Goal: Task Accomplishment & Management: Manage account settings

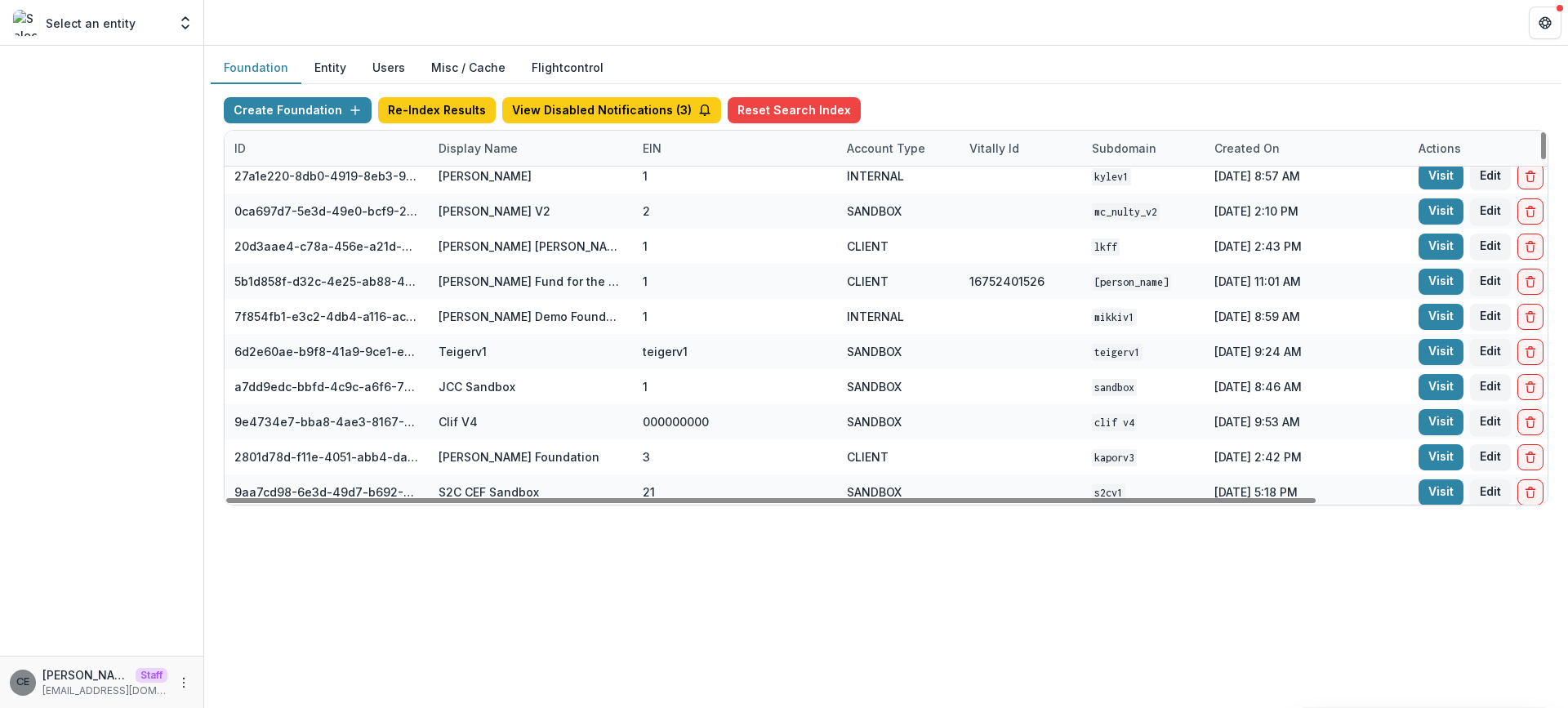
click at [493, 145] on div "Display Name" at bounding box center [478, 148] width 99 height 17
click at [503, 185] on input at bounding box center [530, 186] width 196 height 26
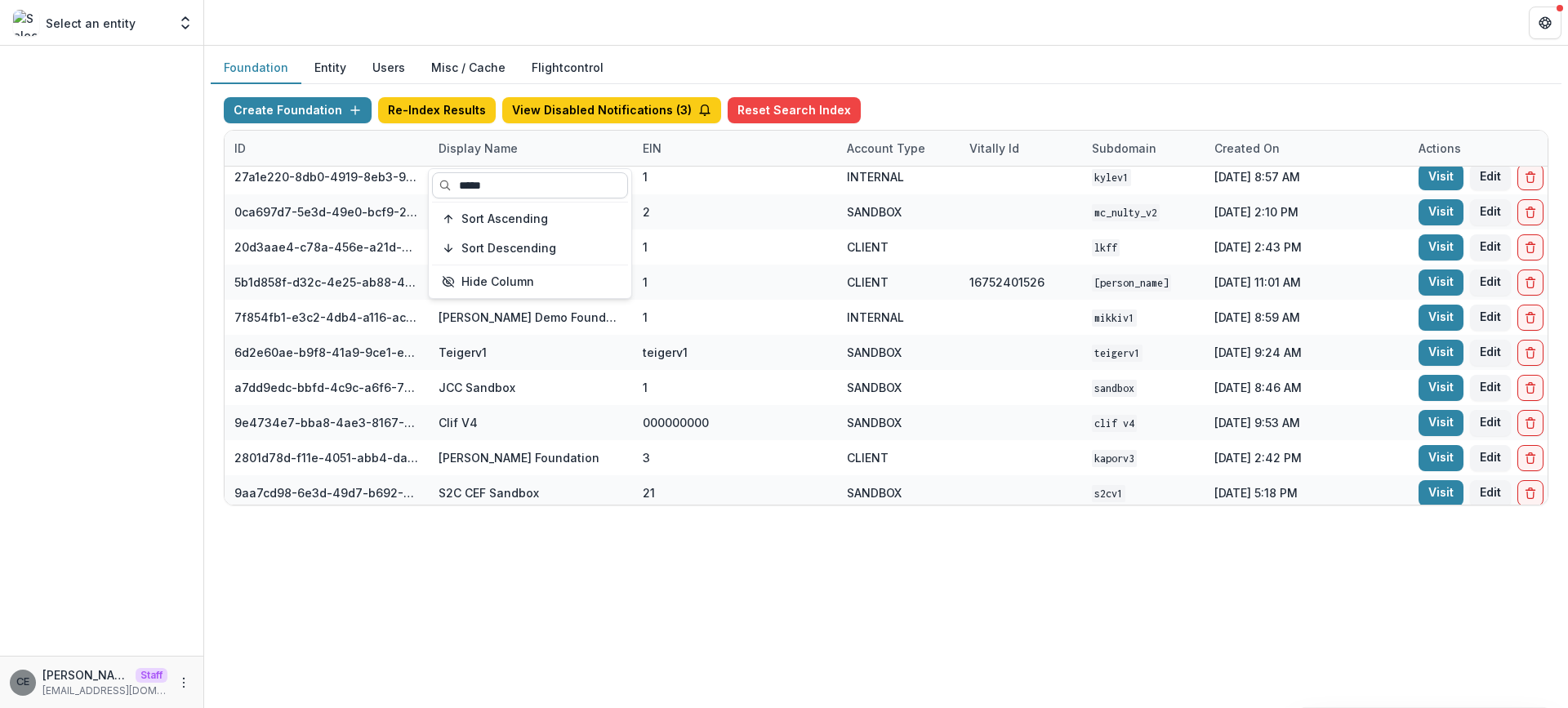
scroll to position [0, 0]
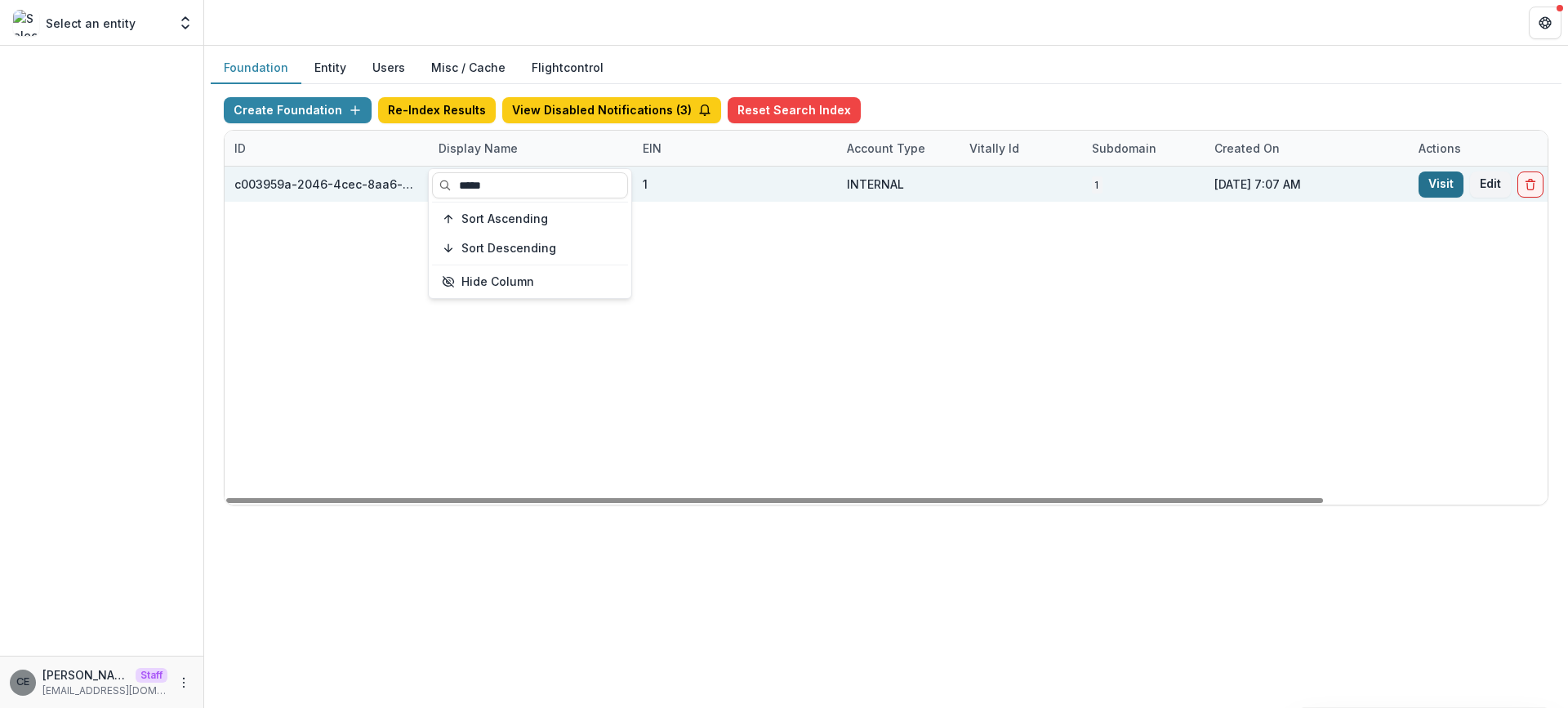
type input "*****"
click at [1441, 183] on link "Visit" at bounding box center [1441, 185] width 45 height 26
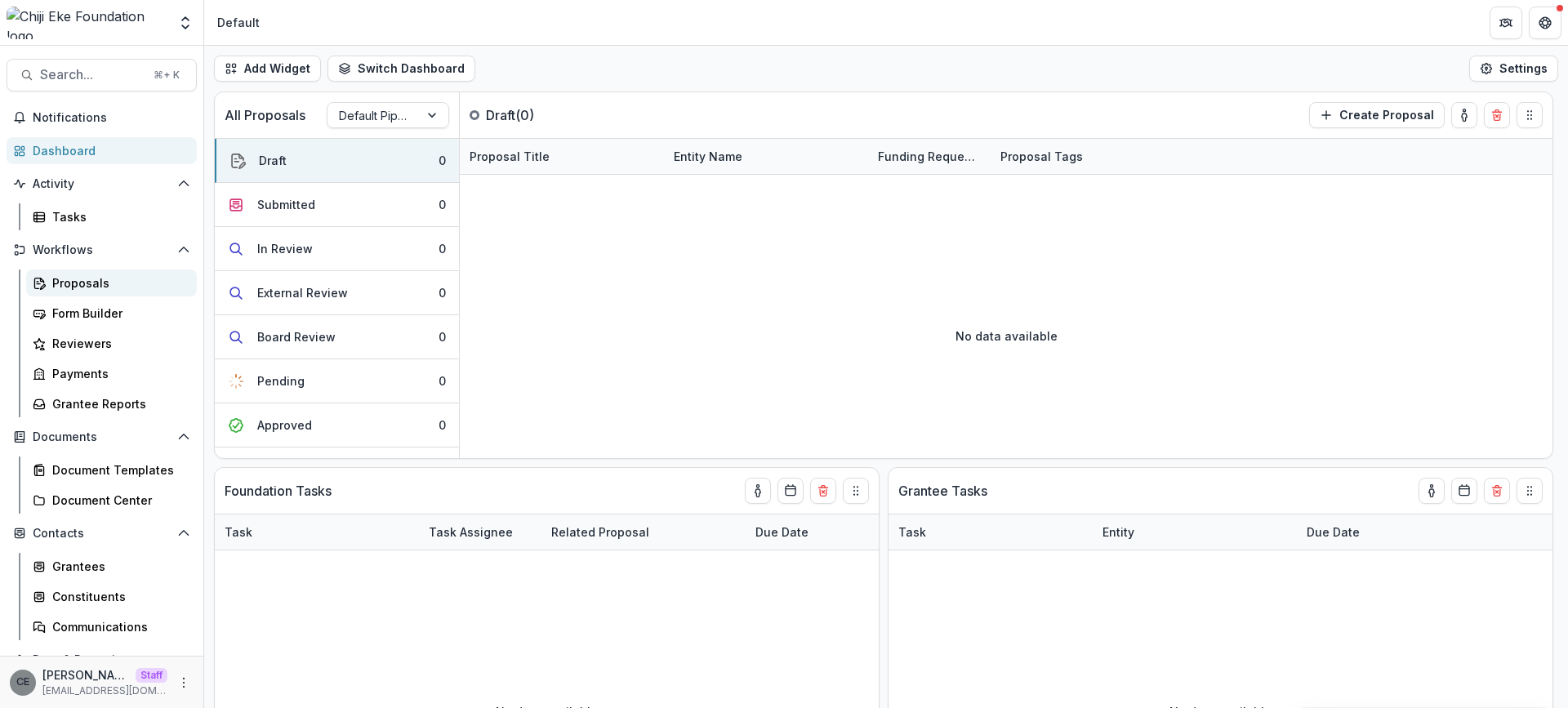
click at [80, 283] on div "Proposals" at bounding box center [118, 283] width 131 height 17
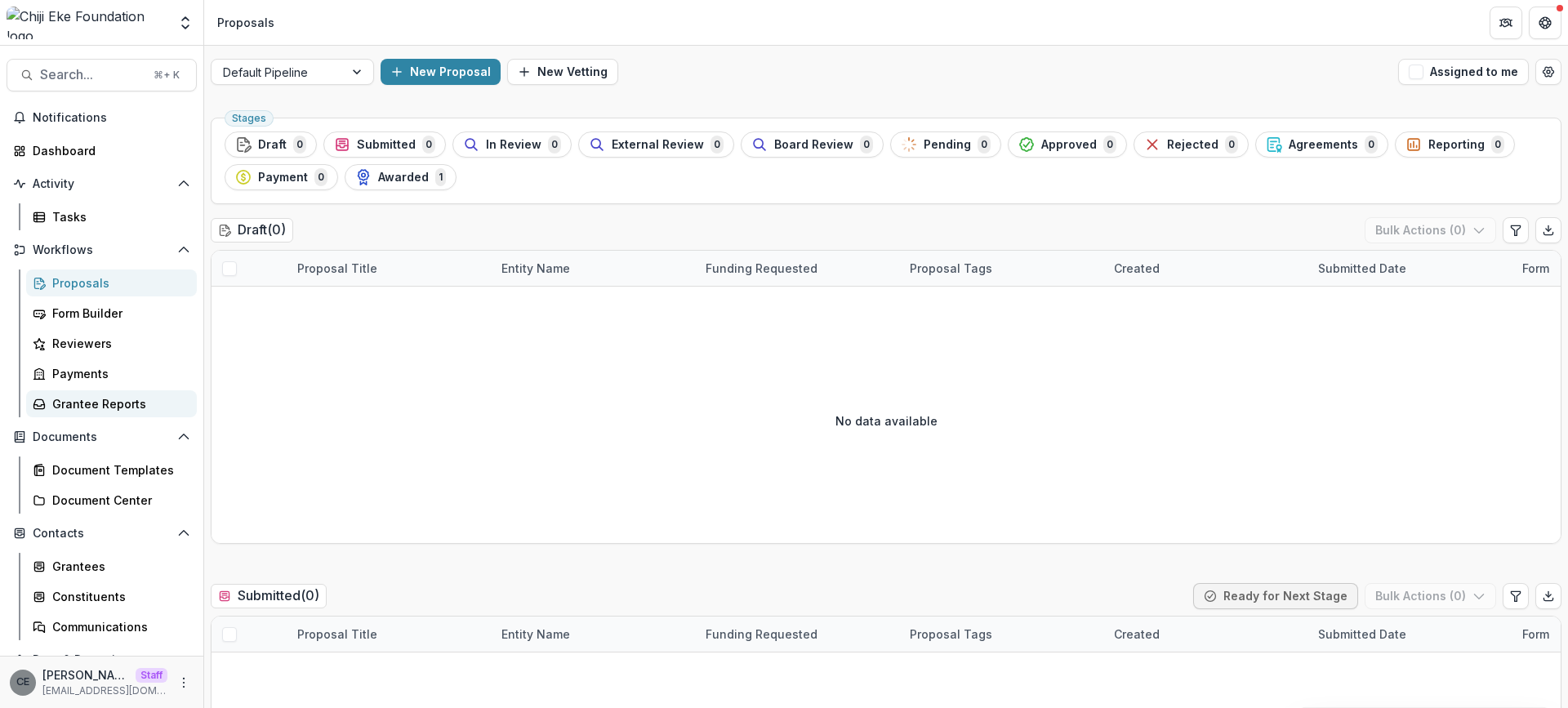
click at [126, 412] on link "Grantee Reports" at bounding box center [112, 403] width 171 height 27
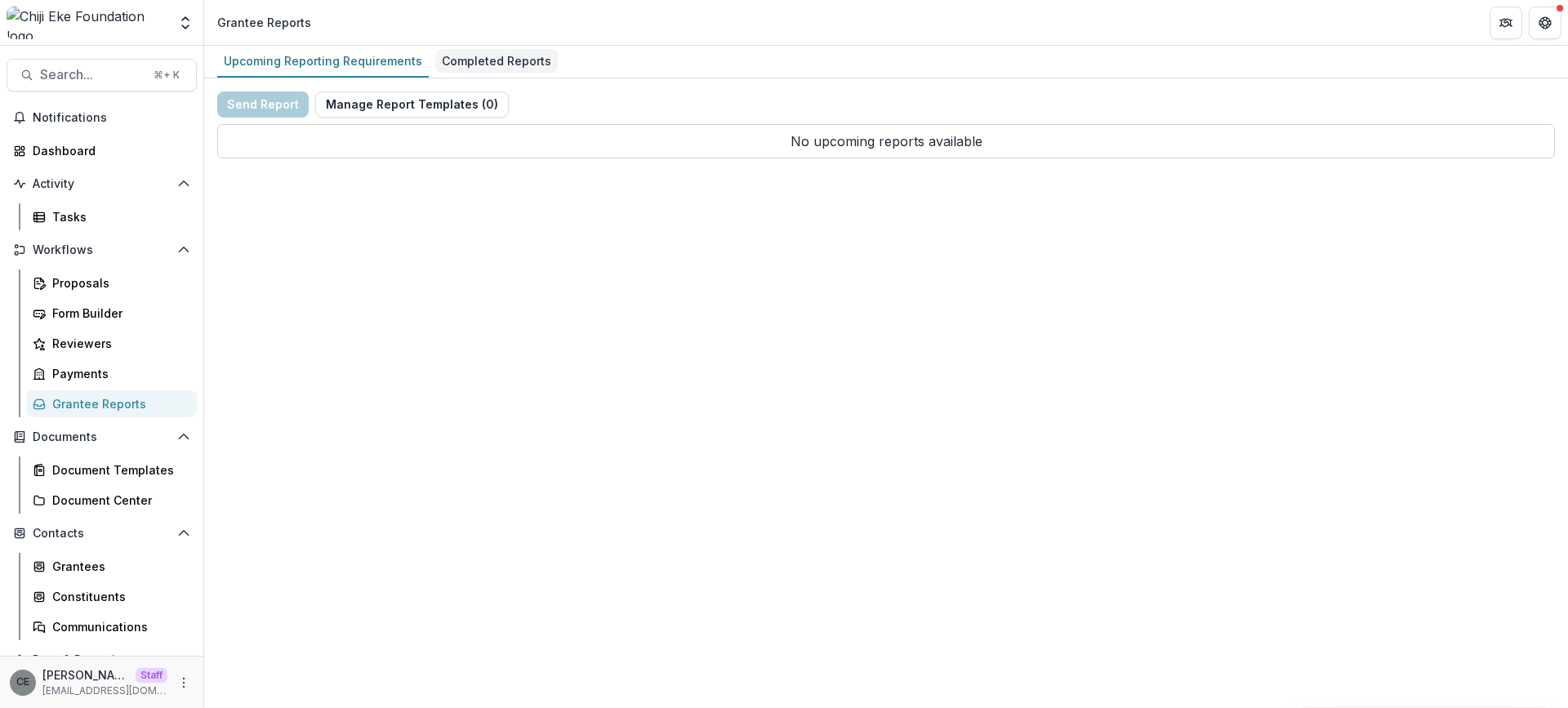
click at [497, 67] on div "Completed Reports" at bounding box center [496, 61] width 122 height 24
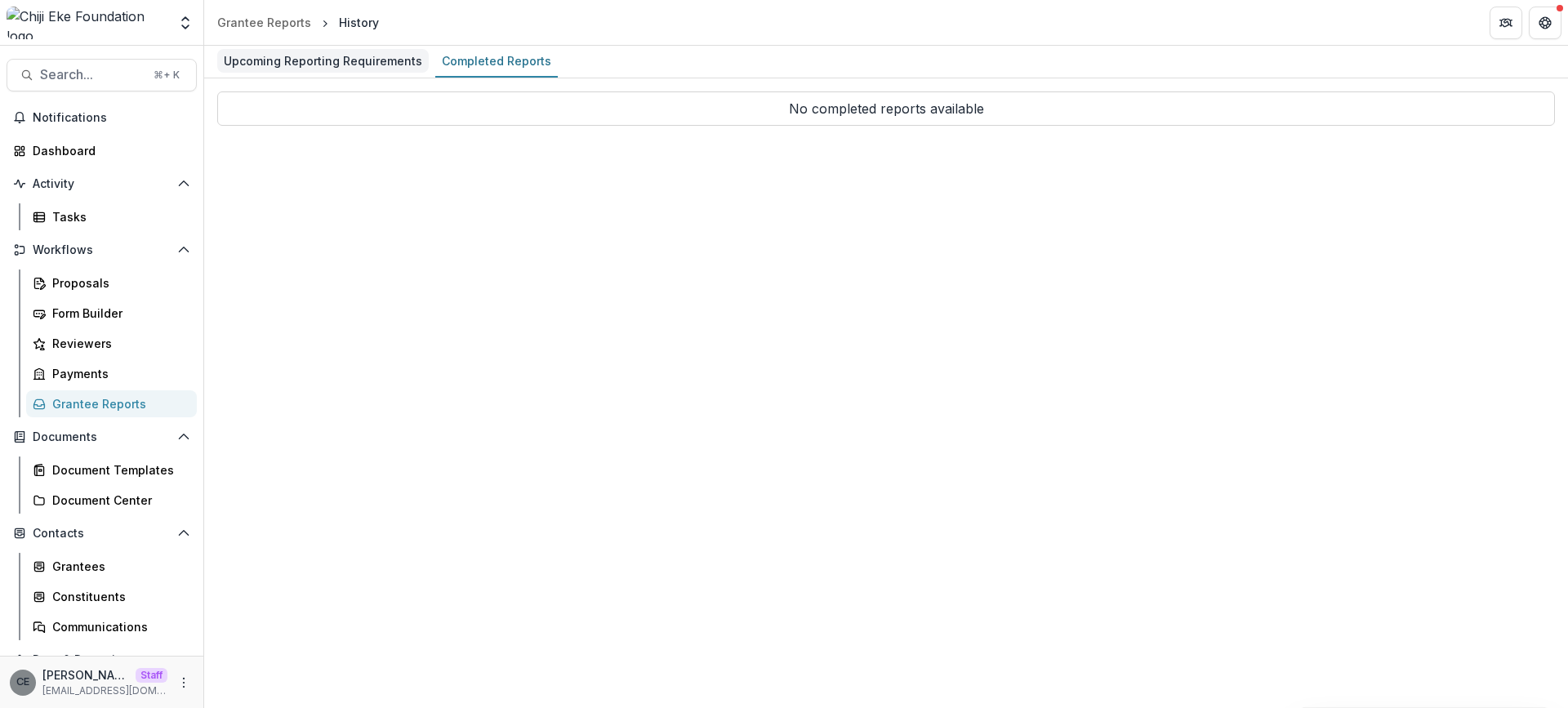
click at [293, 67] on div "Upcoming Reporting Requirements" at bounding box center [323, 61] width 212 height 24
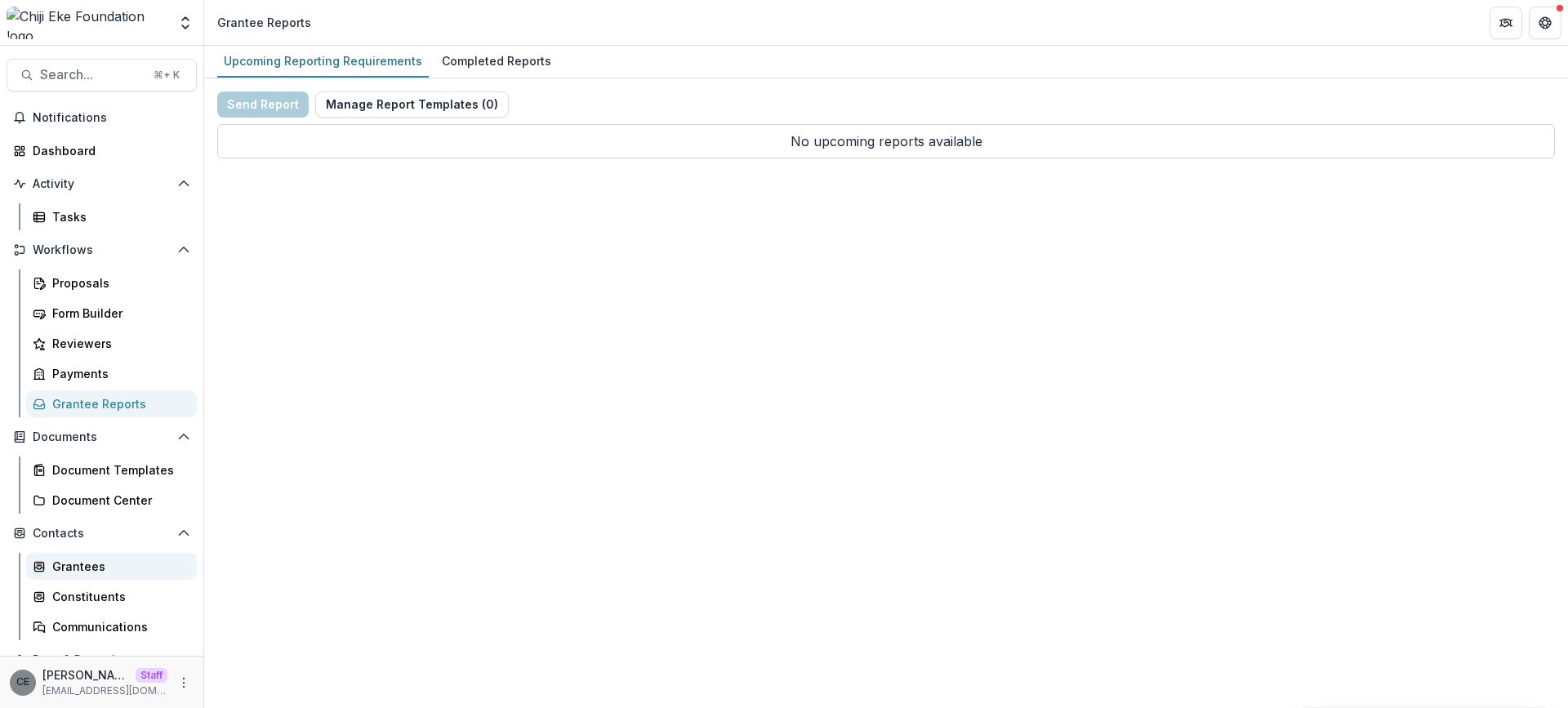
drag, startPoint x: 97, startPoint y: 565, endPoint x: 99, endPoint y: 554, distance: 11.2
click at [97, 565] on div "Grantees" at bounding box center [118, 566] width 131 height 17
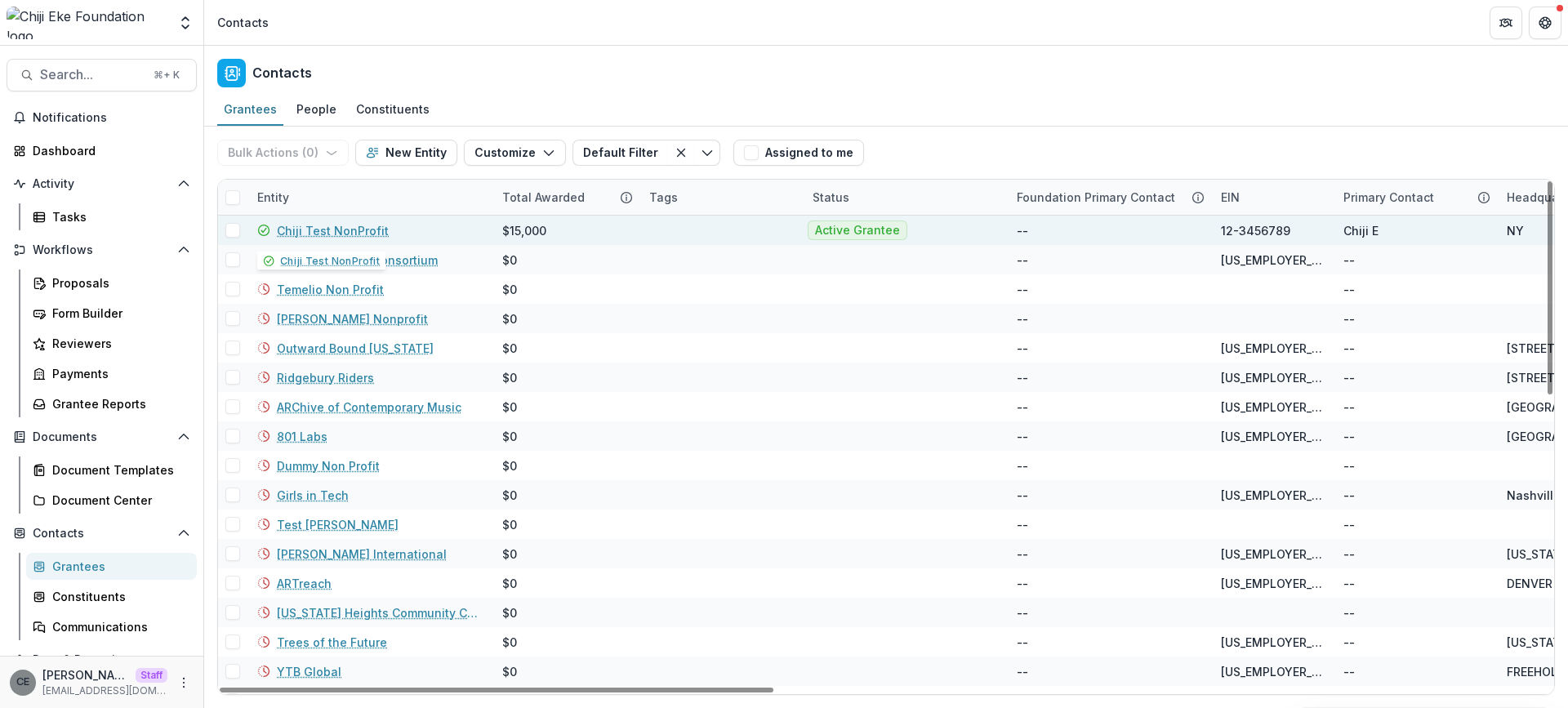
click at [332, 228] on link "Chiji Test NonProfit" at bounding box center [332, 231] width 112 height 17
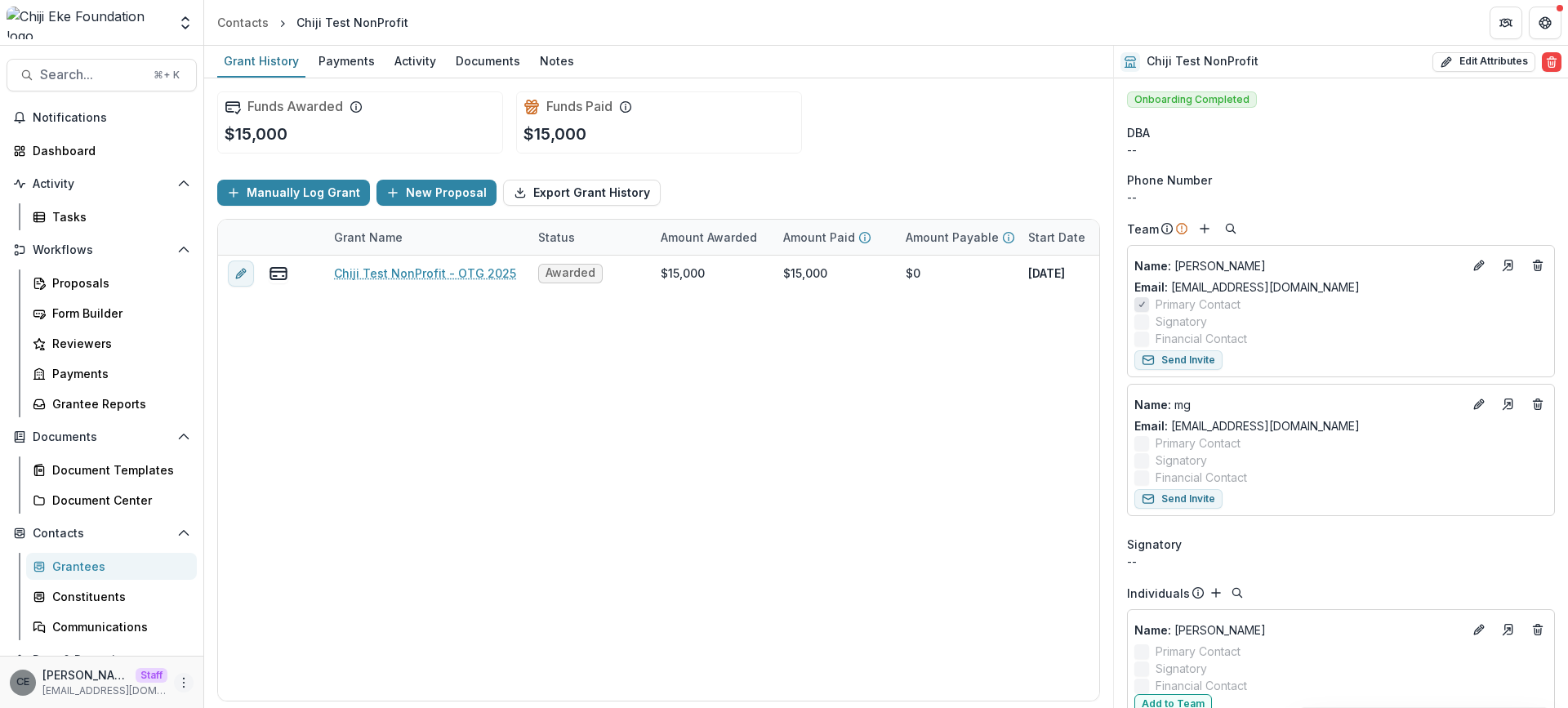
click at [182, 685] on icon "More" at bounding box center [184, 683] width 13 height 13
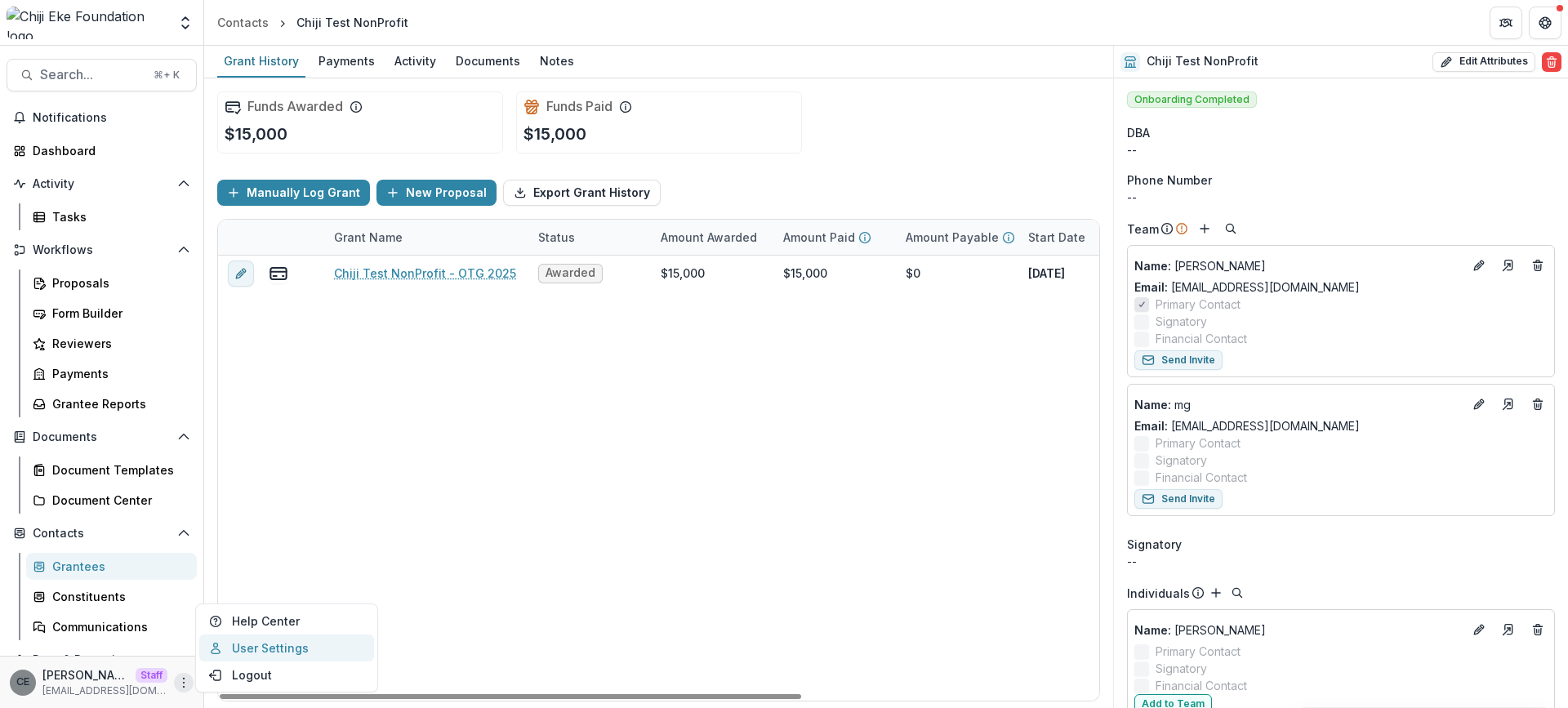
click at [257, 651] on link "User Settings" at bounding box center [287, 648] width 175 height 27
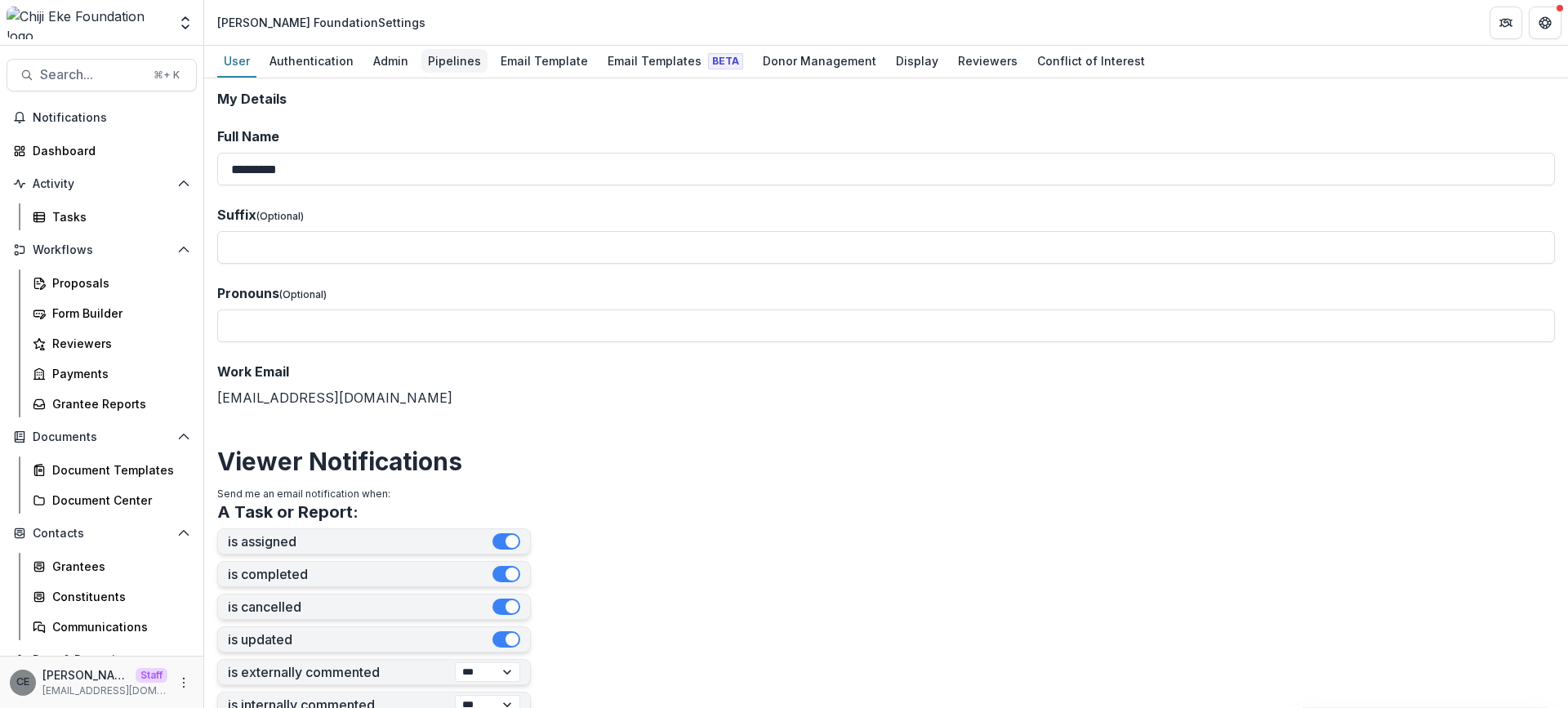
click at [457, 62] on div "Pipelines" at bounding box center [454, 61] width 66 height 24
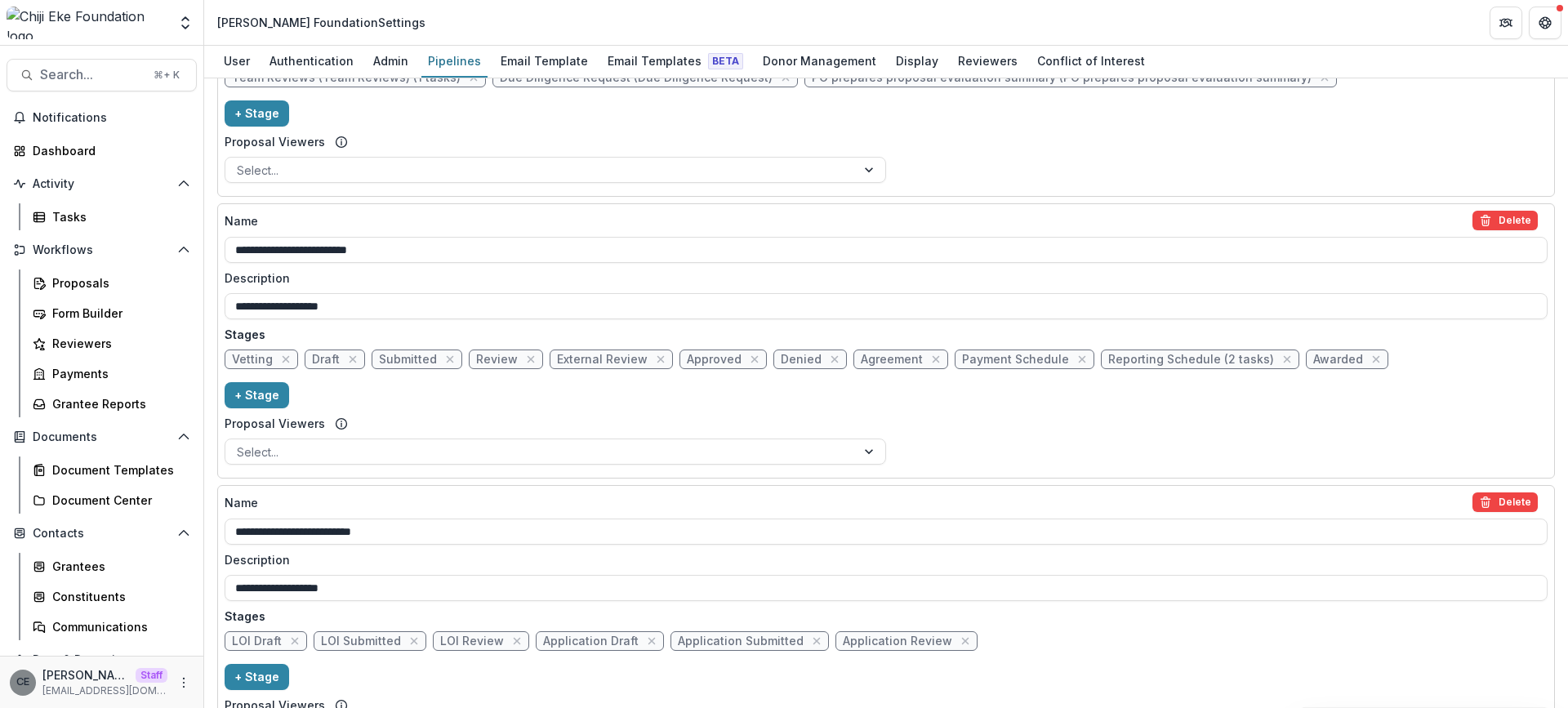
scroll to position [1080, 0]
click at [706, 358] on span "Approved" at bounding box center [713, 359] width 55 height 14
select select "********"
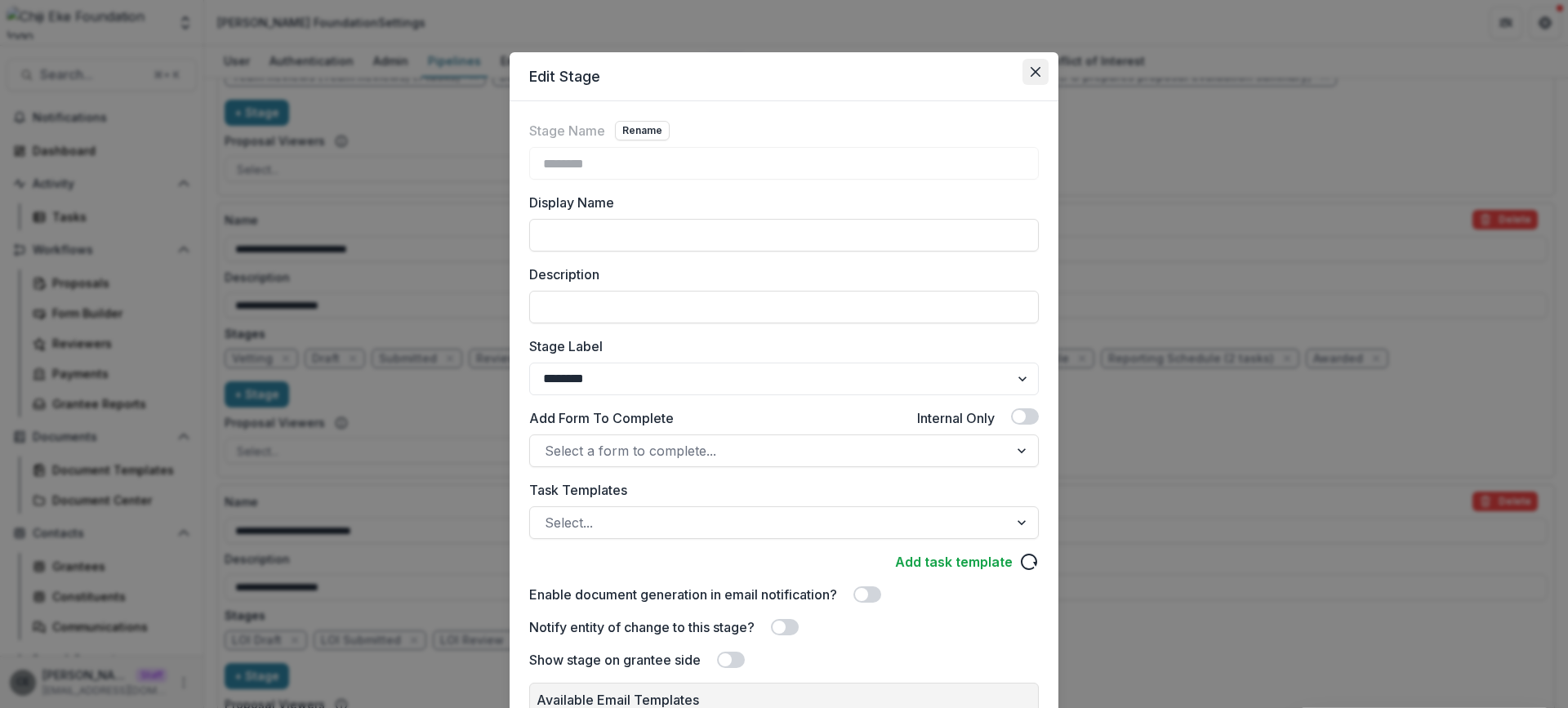
click at [1033, 74] on icon "Close" at bounding box center [1035, 72] width 10 height 10
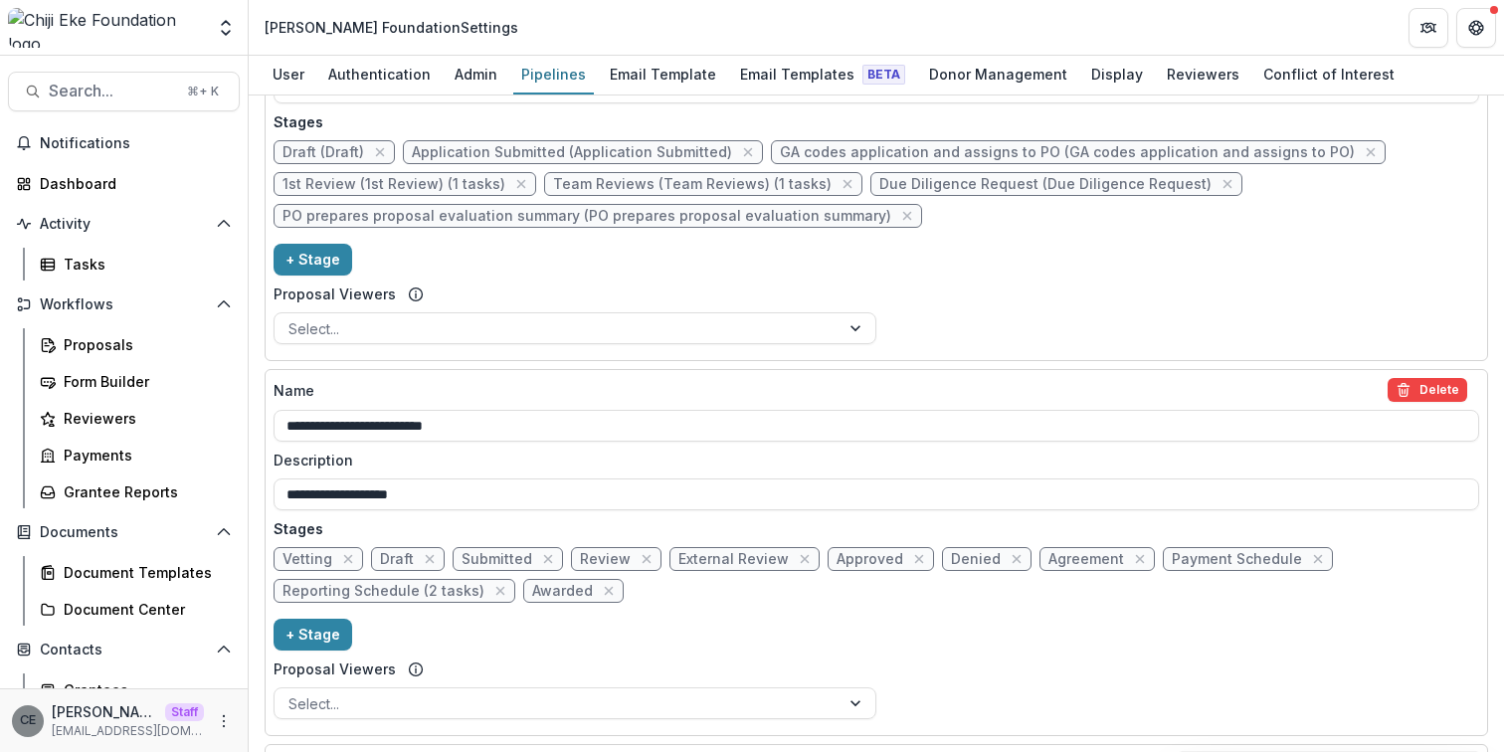
scroll to position [1288, 0]
